Goal: Task Accomplishment & Management: Manage account settings

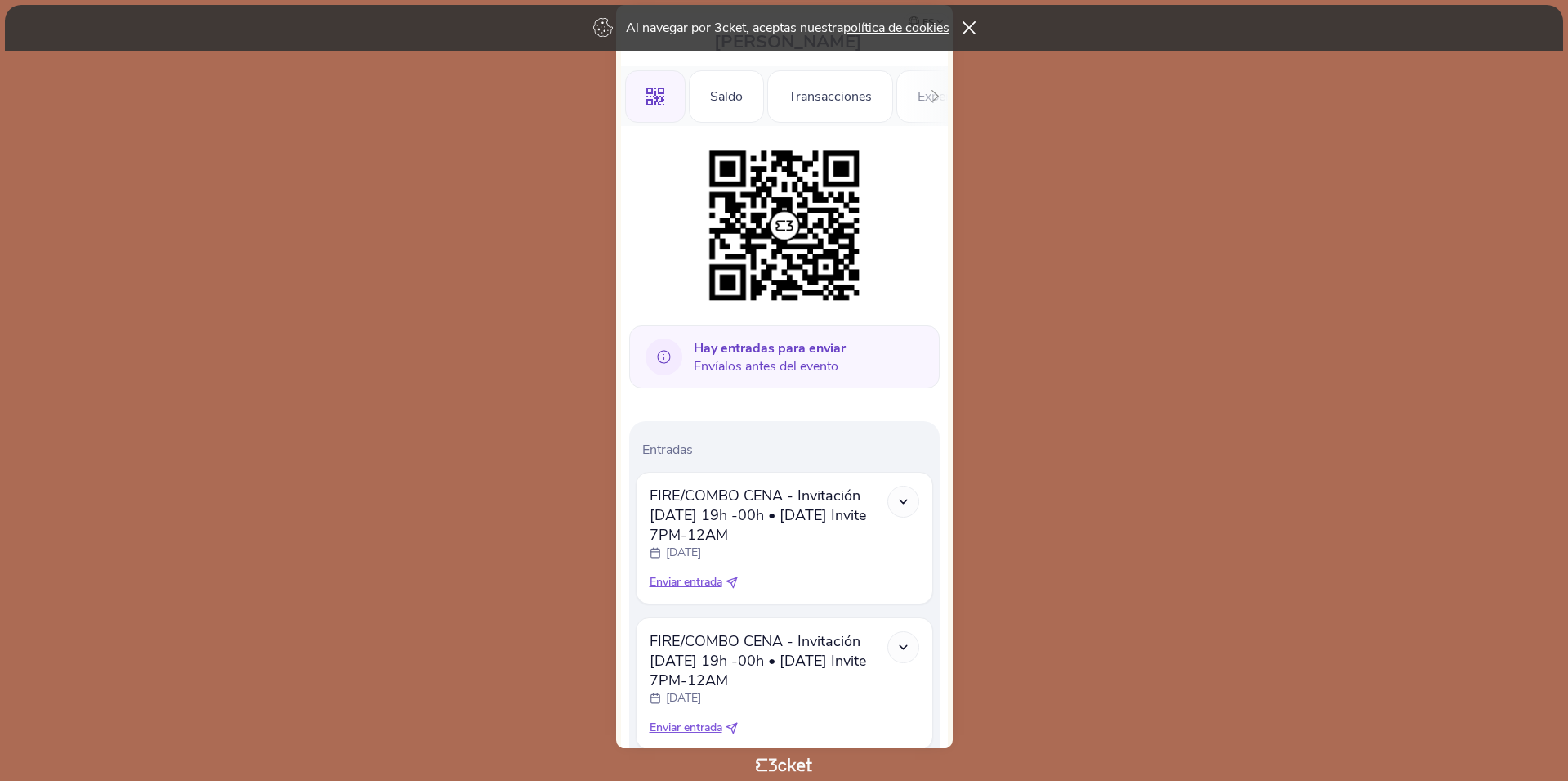
scroll to position [146, 0]
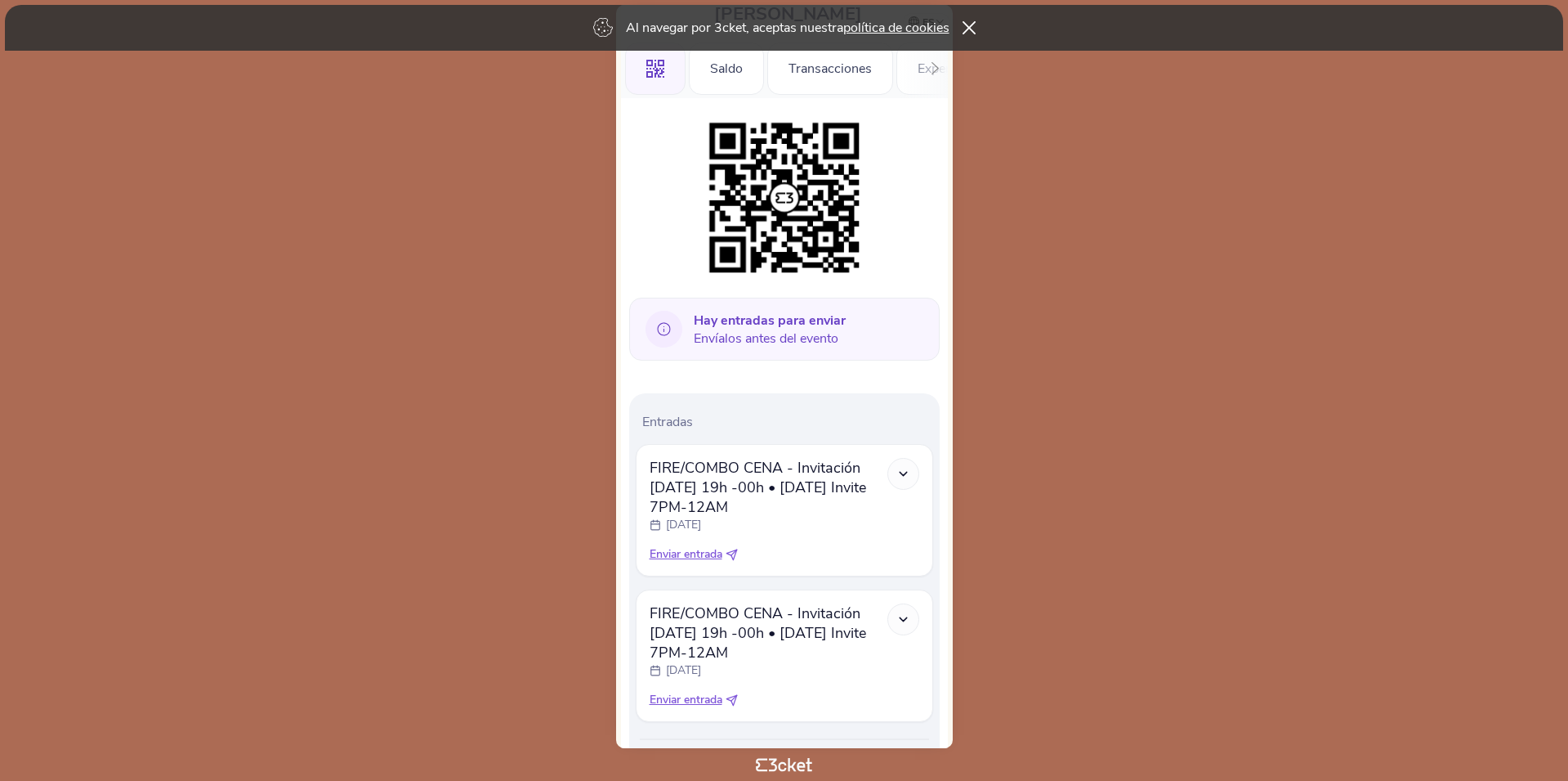
drag, startPoint x: 790, startPoint y: 636, endPoint x: 888, endPoint y: 636, distance: 98.0
click at [888, 636] on div "FIRE/COMBO CENA - Invitación Sábado 19h -00h • Saturday Invite 7PM-12AM sábado,…" at bounding box center [784, 641] width 270 height 76
click at [754, 636] on span "FIRE/COMBO CENA - Invitación Sábado 19h -00h • Saturday Invite 7PM-12AM" at bounding box center [769, 633] width 238 height 59
click at [975, 27] on icon at bounding box center [969, 27] width 14 height 13
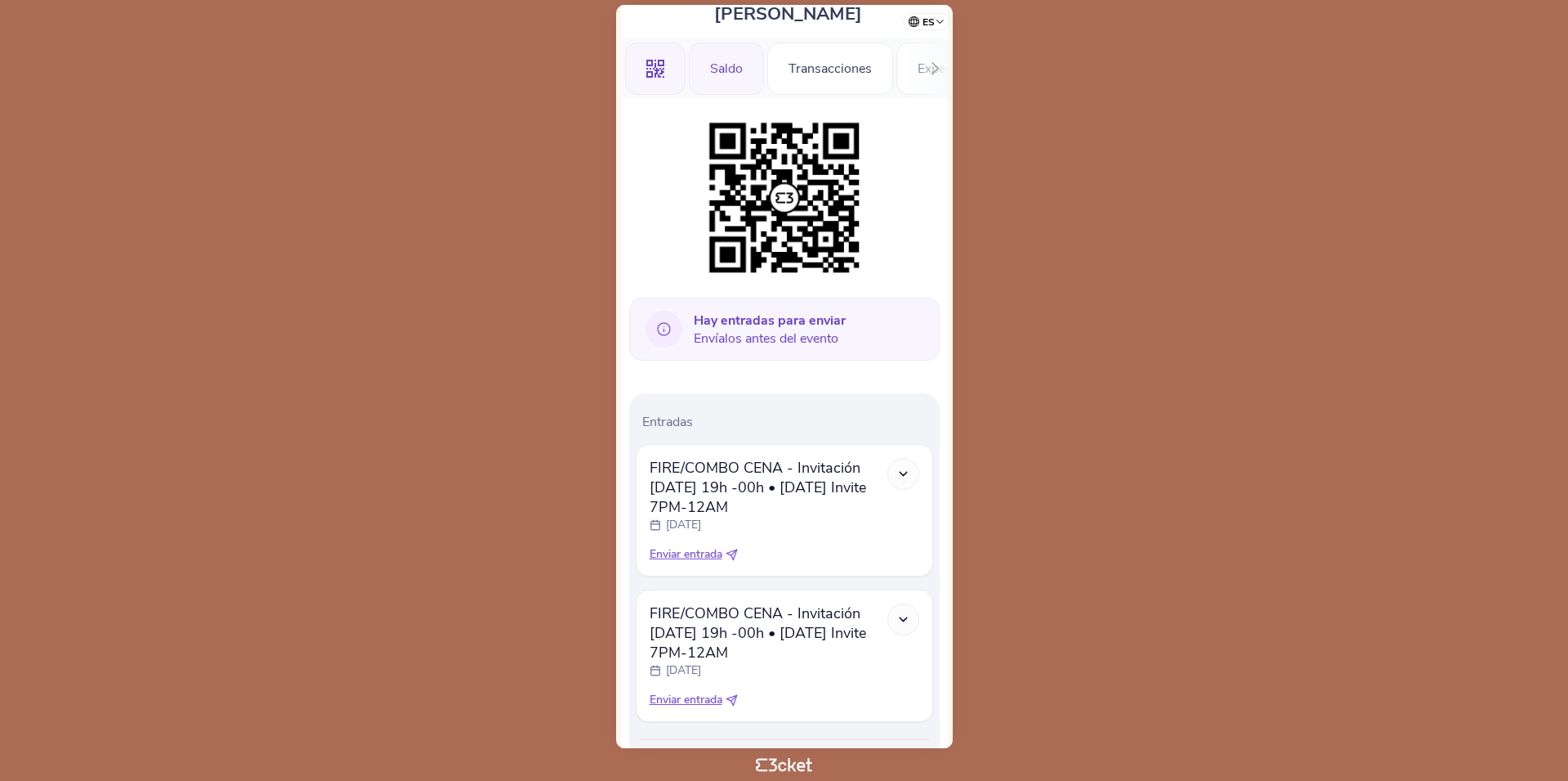
click at [719, 68] on div "Saldo" at bounding box center [727, 68] width 76 height 52
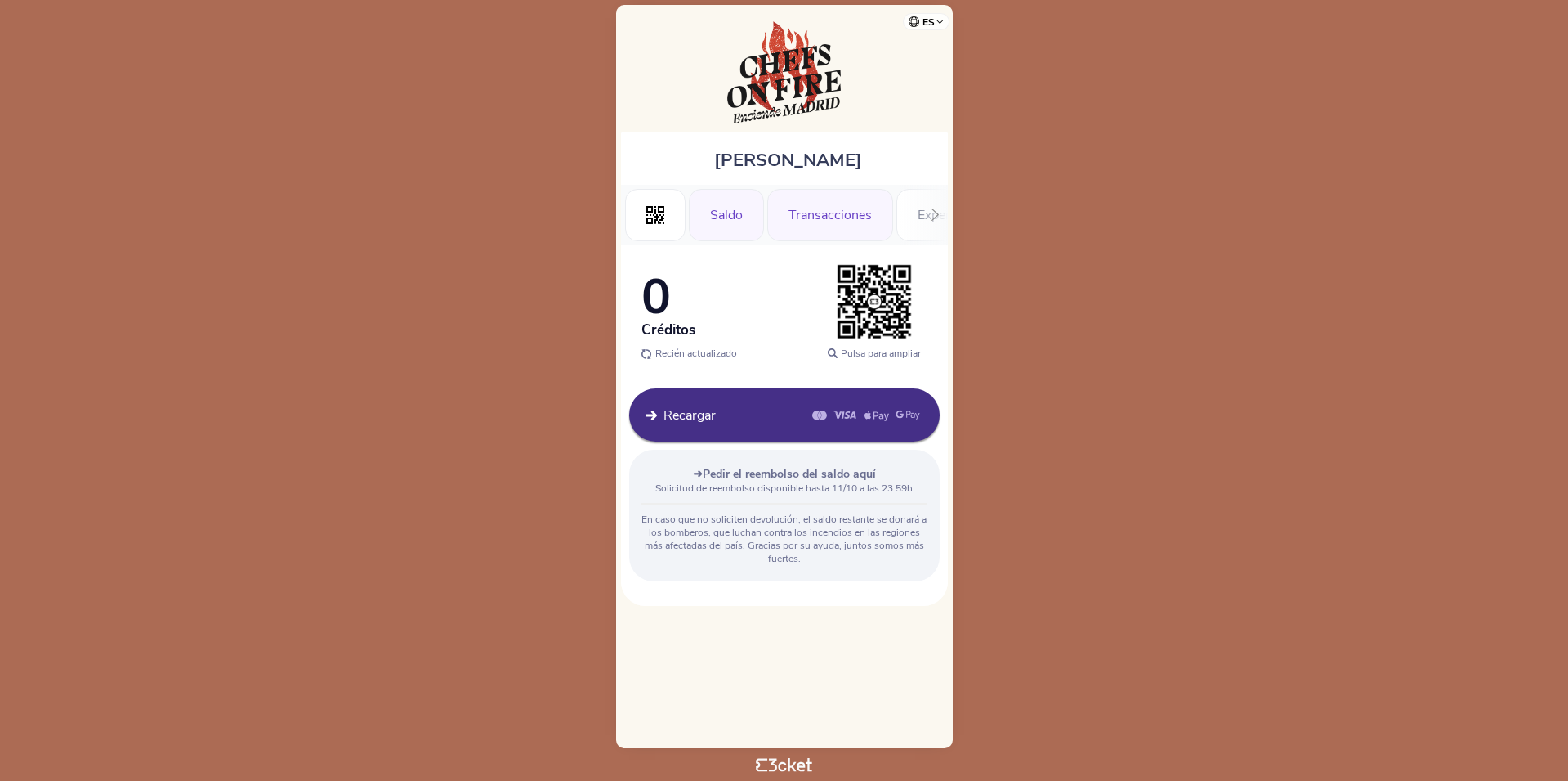
click at [797, 219] on div "Transacciones" at bounding box center [831, 215] width 126 height 52
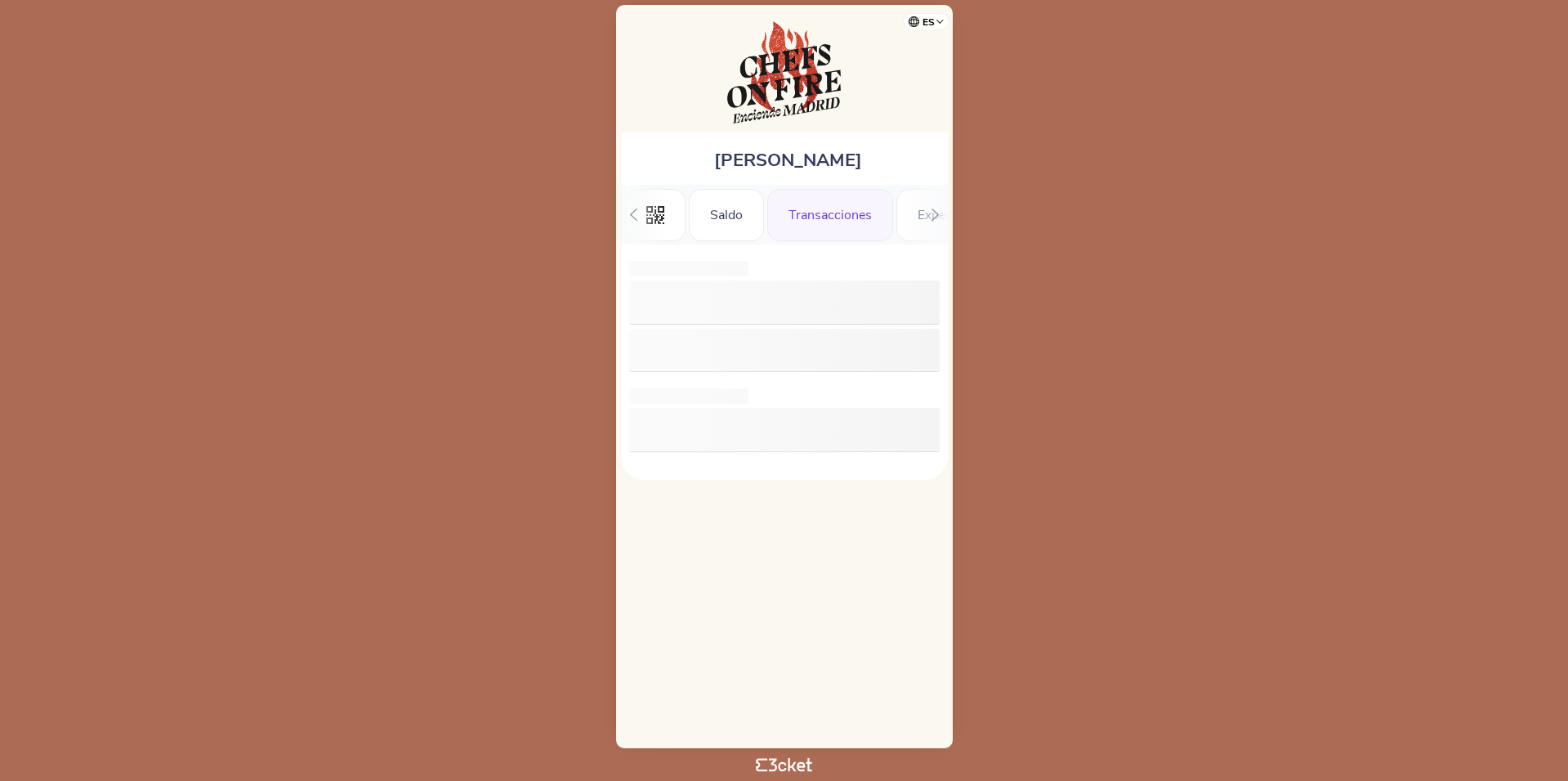
scroll to position [0, 46]
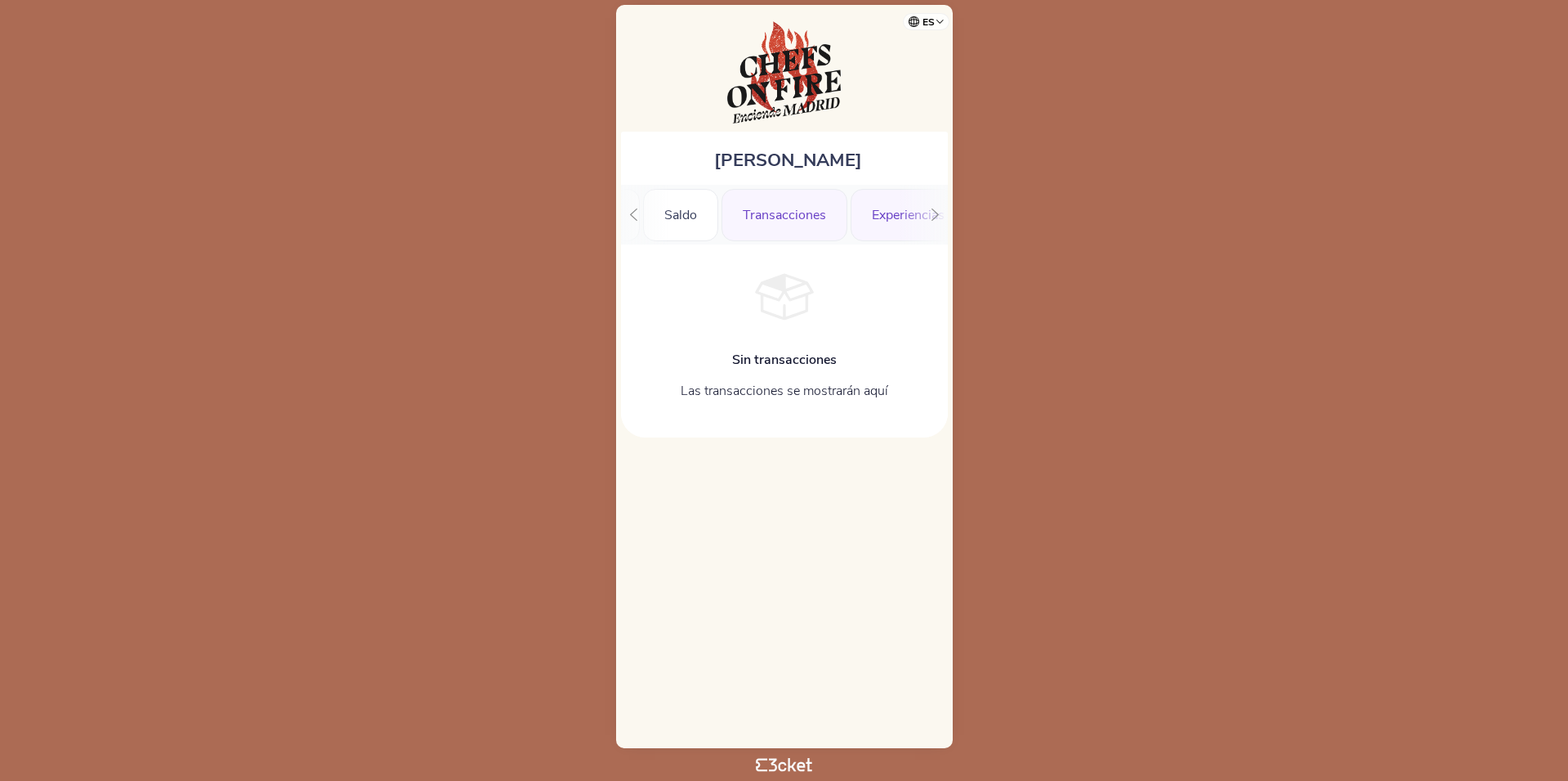
click at [876, 219] on div "Experiencias" at bounding box center [909, 215] width 116 height 52
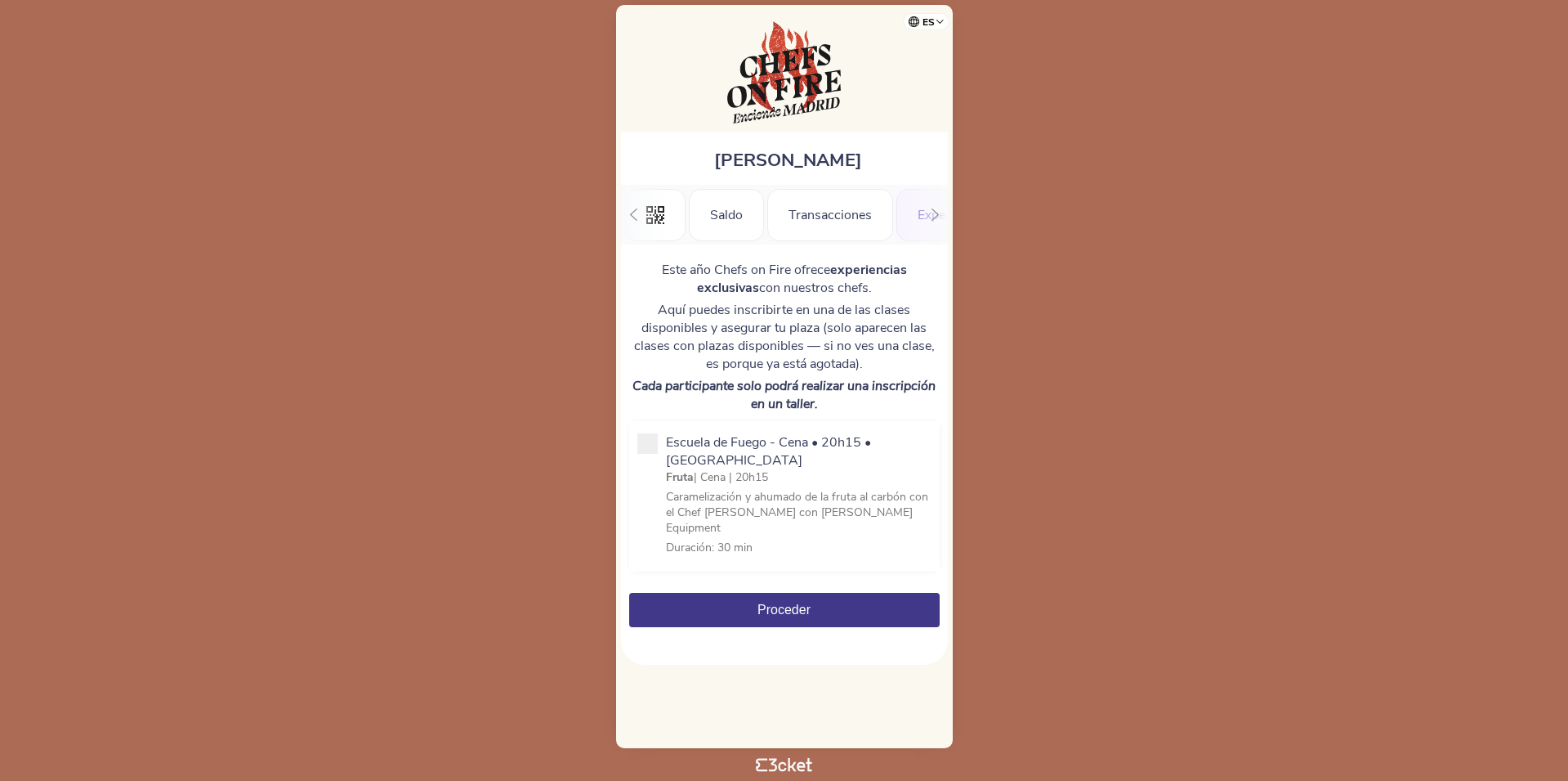
scroll to position [0, 170]
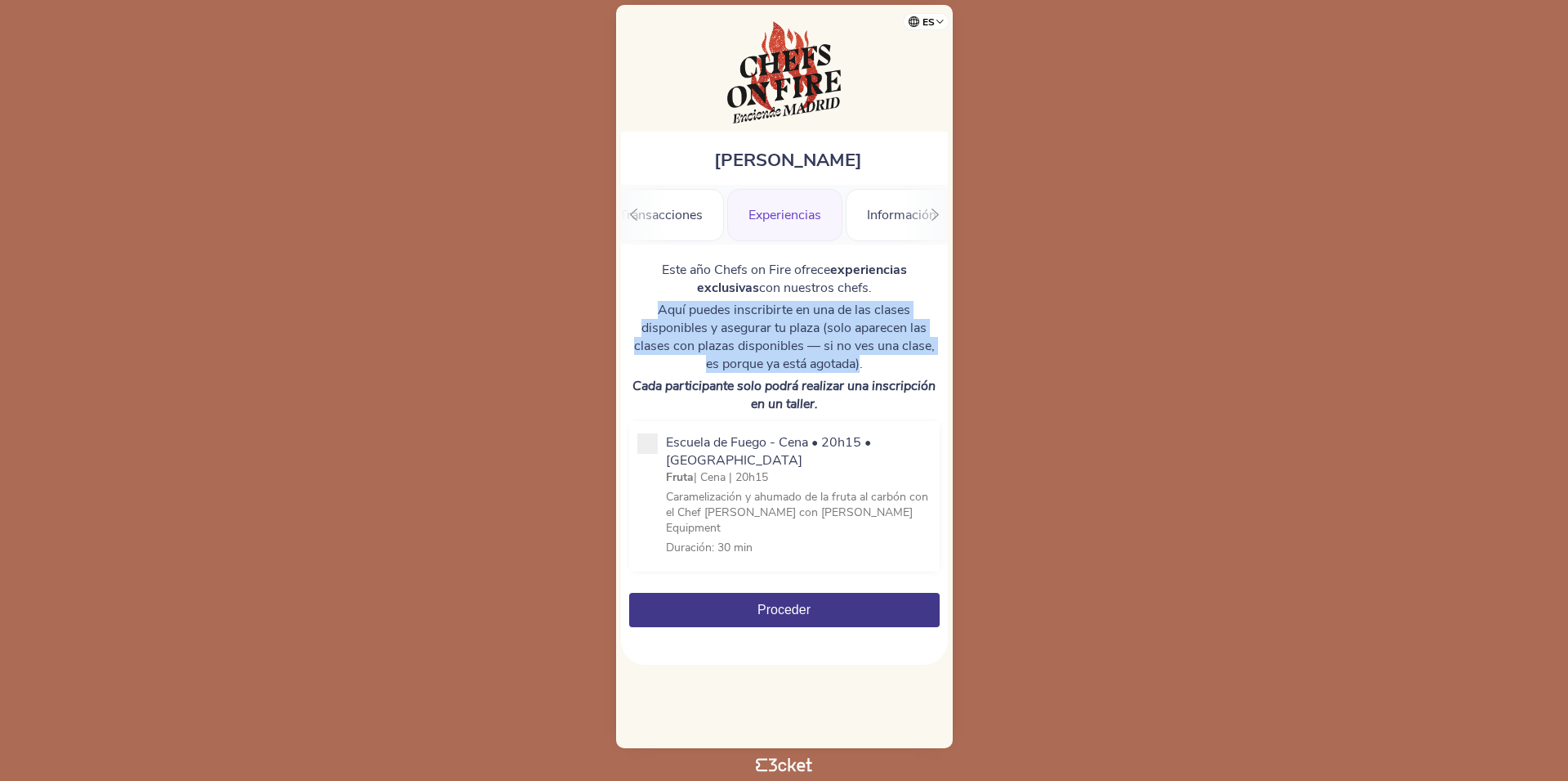
drag, startPoint x: 657, startPoint y: 311, endPoint x: 861, endPoint y: 363, distance: 210.5
click at [861, 363] on p "Aquí puedes inscribirte en una de las clases disponibles y asegurar tu plaza (s…" at bounding box center [784, 337] width 311 height 72
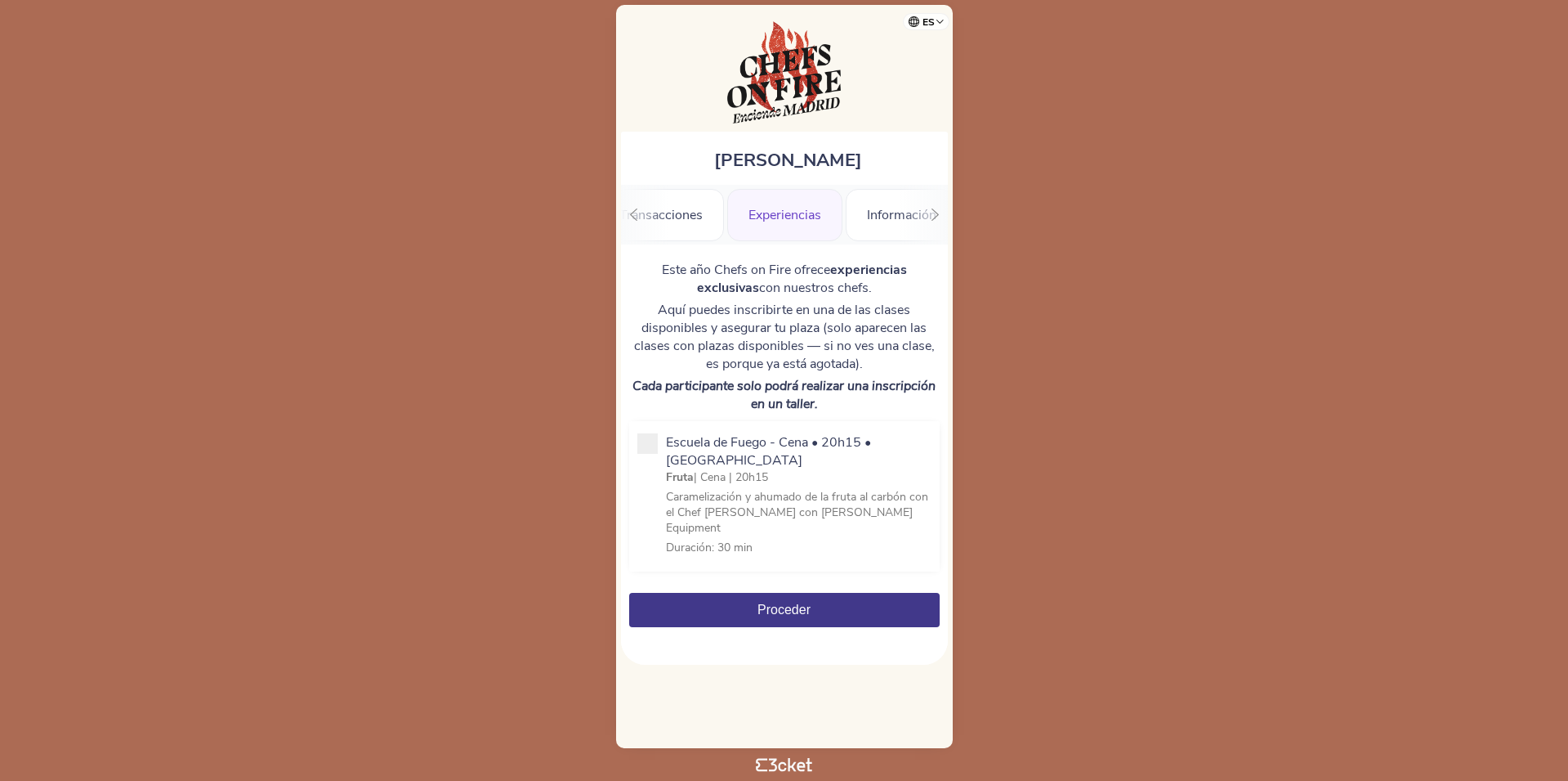
click at [913, 208] on div ".st0{fill-rule:evenodd;clip-rule:evenodd;} [GEOGRAPHIC_DATA] [GEOGRAPHIC_DATA] …" at bounding box center [784, 214] width 327 height 60
click at [908, 218] on div ".st0{fill-rule:evenodd;clip-rule:evenodd;} Saldo Transacciones Experiencias Inf…" at bounding box center [784, 214] width 327 height 60
click at [938, 223] on div at bounding box center [936, 214] width 25 height 60
click at [885, 214] on div "Información" at bounding box center [887, 215] width 112 height 52
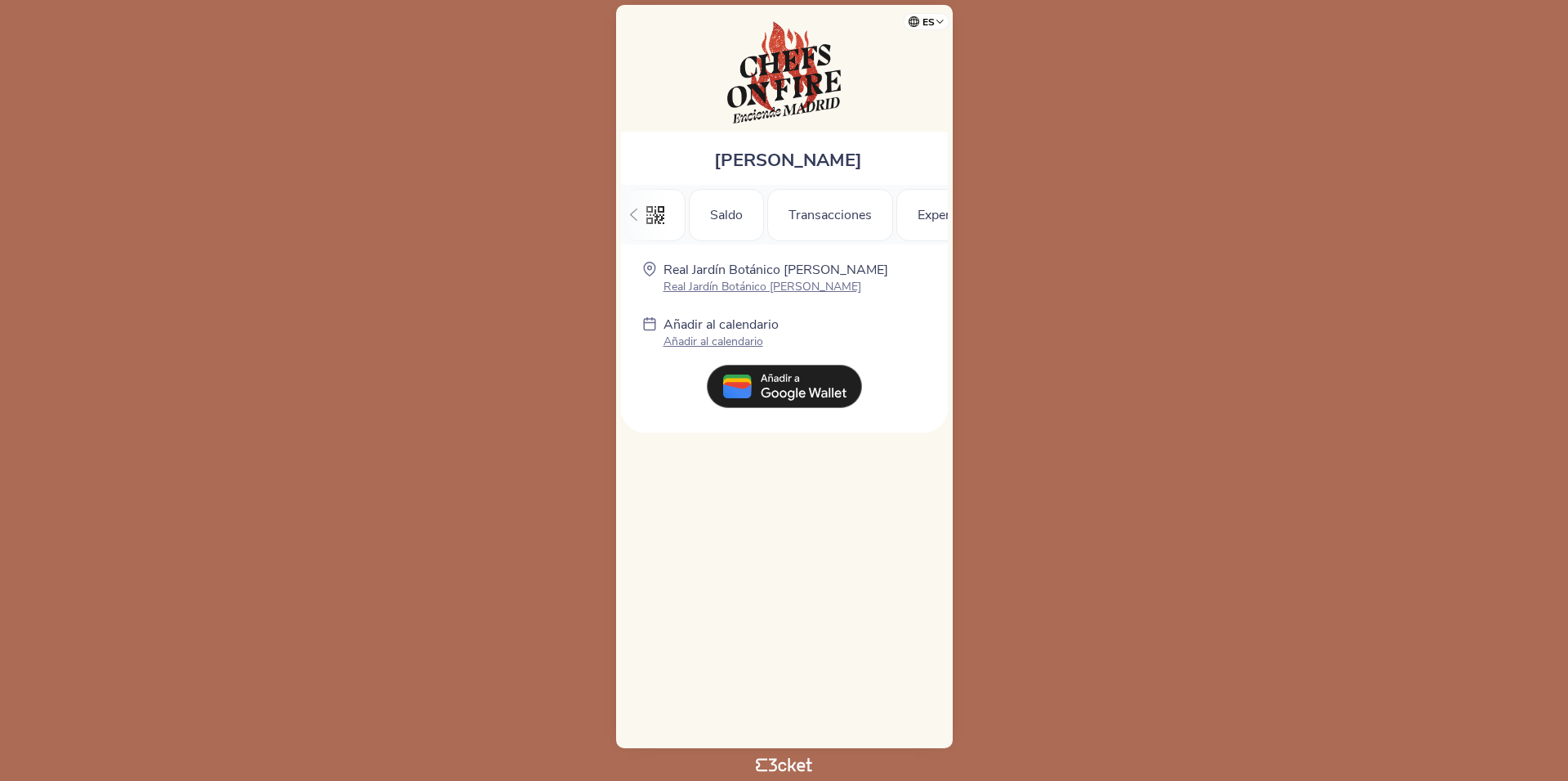
scroll to position [0, 183]
click at [635, 219] on icon at bounding box center [634, 215] width 8 height 13
click at [710, 210] on div "Saldo" at bounding box center [727, 215] width 76 height 52
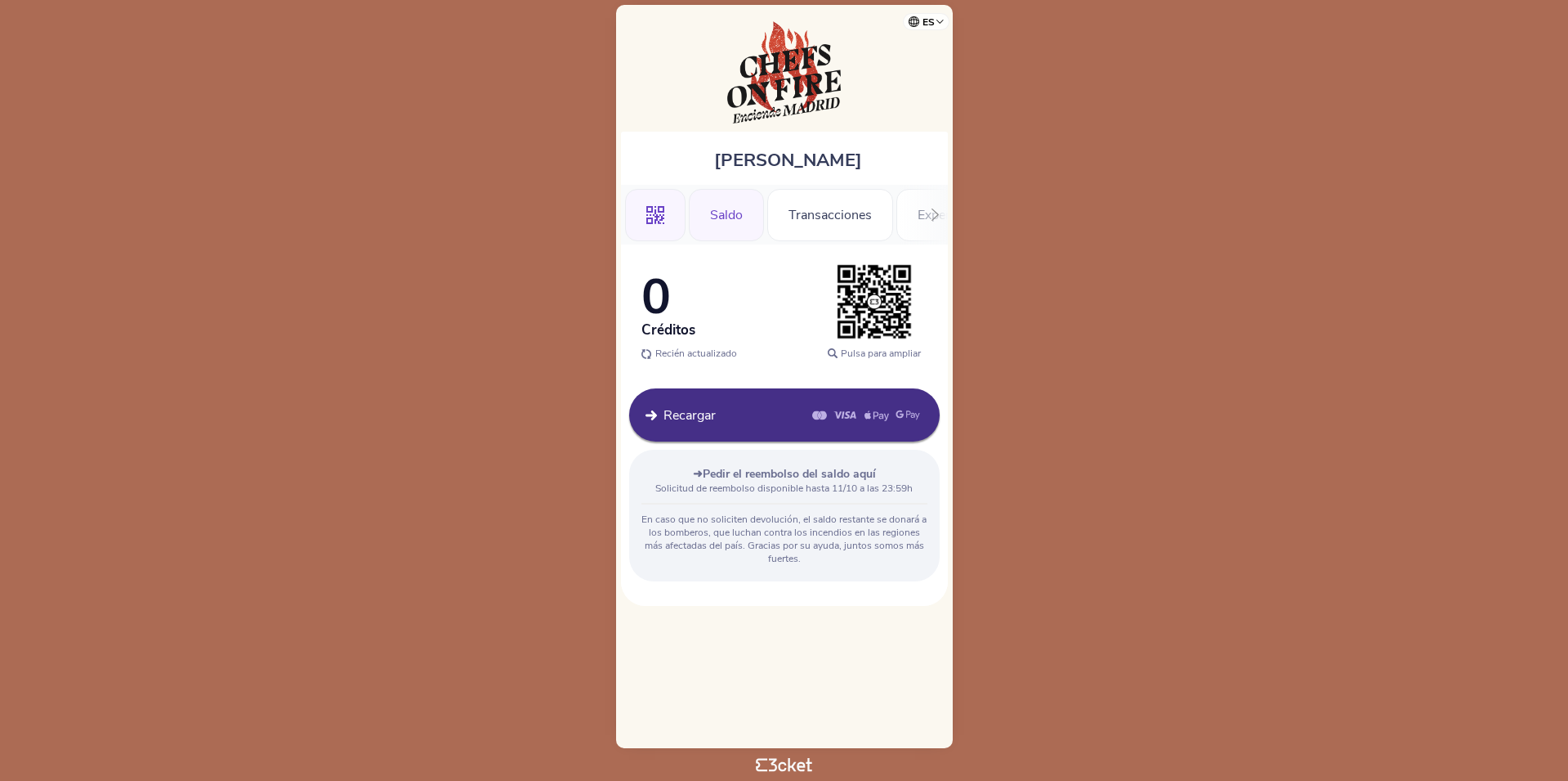
click at [655, 232] on div ".st0{fill-rule:evenodd;clip-rule:evenodd;}" at bounding box center [656, 215] width 61 height 52
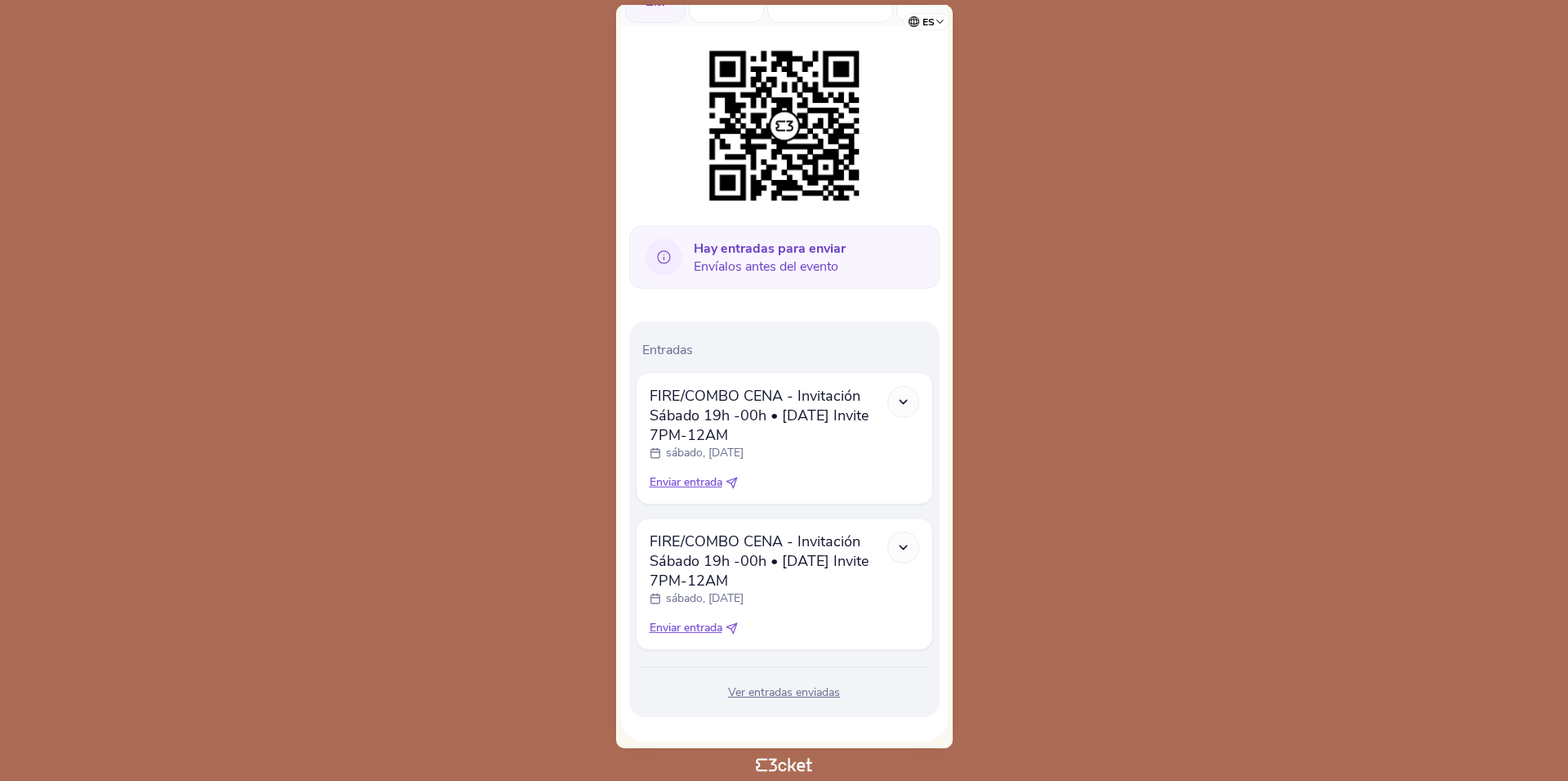
scroll to position [229, 0]
